Goal: Transaction & Acquisition: Purchase product/service

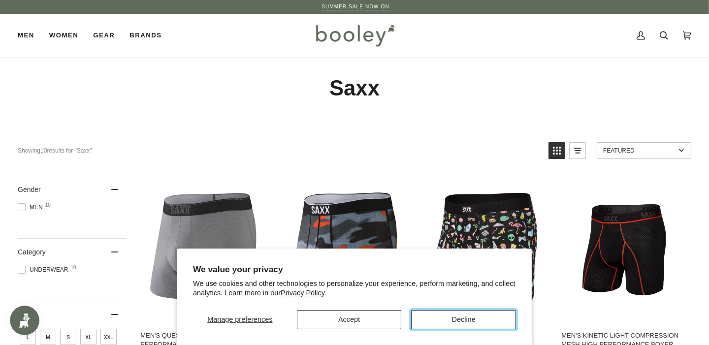
click at [446, 325] on button "Decline" at bounding box center [463, 319] width 105 height 19
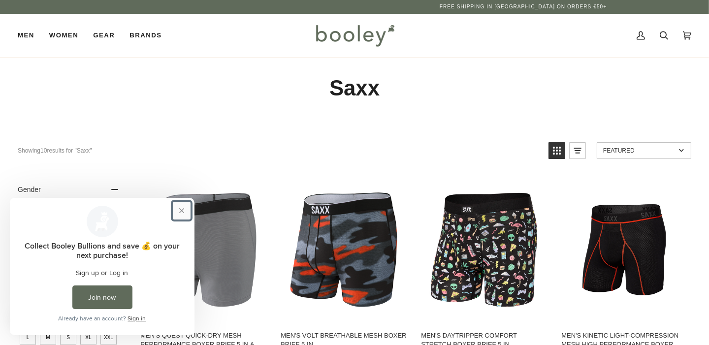
click at [185, 208] on button "Close prompt" at bounding box center [182, 210] width 18 height 18
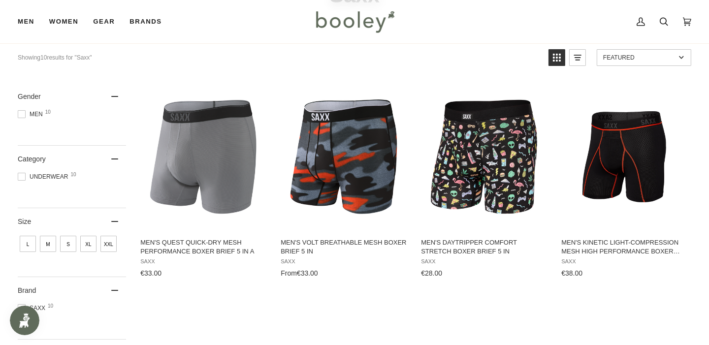
scroll to position [116, 0]
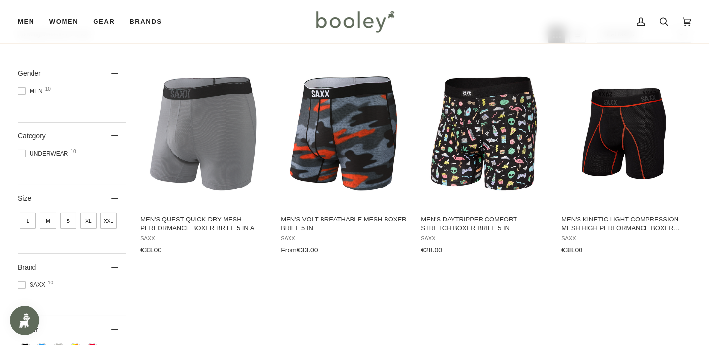
click at [70, 222] on span "S" at bounding box center [68, 221] width 16 height 16
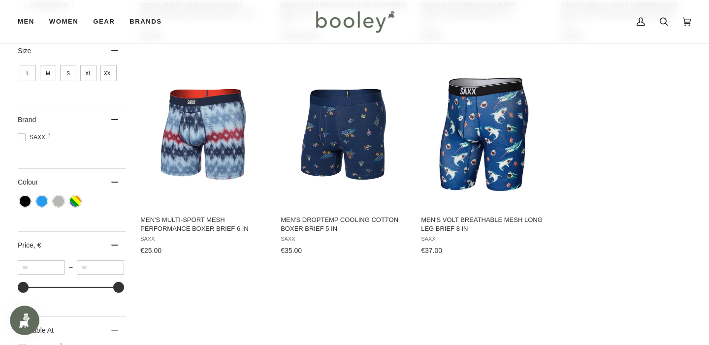
scroll to position [329, 0]
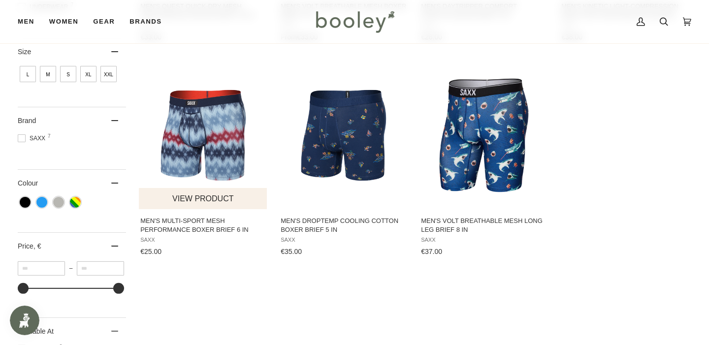
click at [220, 158] on img "Men's Multi-Sport Mesh Performance Boxer Brief 6 in" at bounding box center [203, 135] width 129 height 129
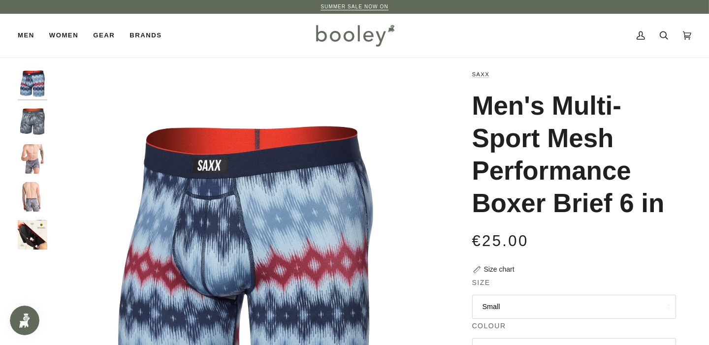
click at [43, 239] on img "Men's Multi-Sport Mesh Performance Boxer Brief 6 in" at bounding box center [33, 235] width 30 height 30
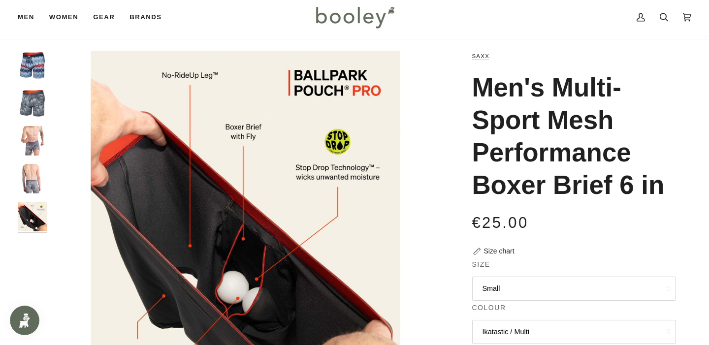
scroll to position [19, 0]
